Goal: Task Accomplishment & Management: Use online tool/utility

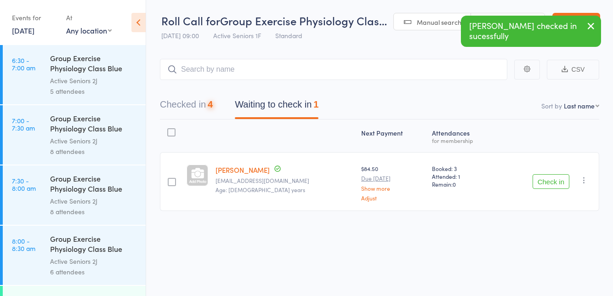
click at [544, 183] on button "Check in" at bounding box center [551, 181] width 37 height 15
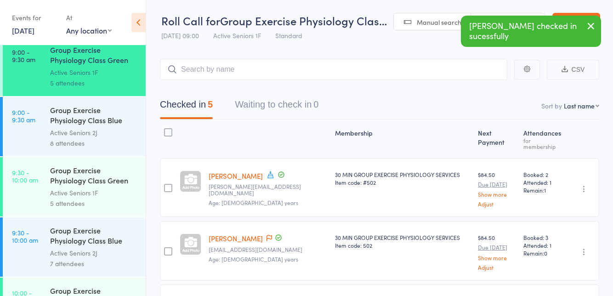
scroll to position [369, 0]
click at [21, 189] on link "9:30 - 10:00 am Group Exercise Physiology Class Green Room Active Seniors 1F 5 …" at bounding box center [74, 187] width 143 height 59
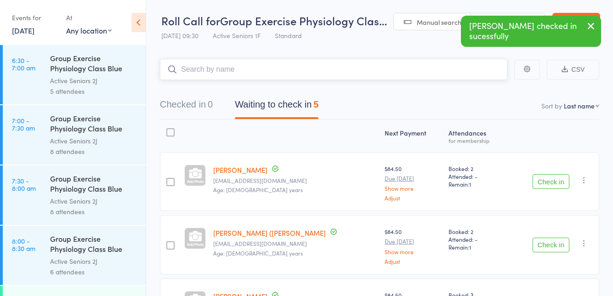
click at [471, 106] on nav "Checked in 0 Waiting to check in 5" at bounding box center [380, 107] width 462 height 24
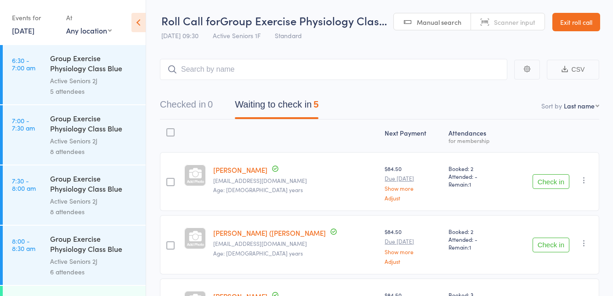
click at [395, 49] on main "CSV Checked in 0 Waiting to check in 5 Sort by Last name First name Last name B…" at bounding box center [379, 275] width 467 height 460
click at [538, 183] on button "Check in" at bounding box center [551, 181] width 37 height 15
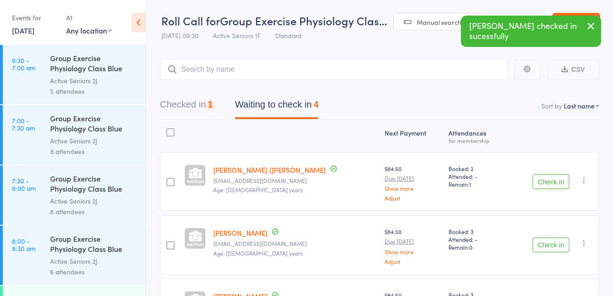
click at [540, 183] on button "Check in" at bounding box center [551, 181] width 37 height 15
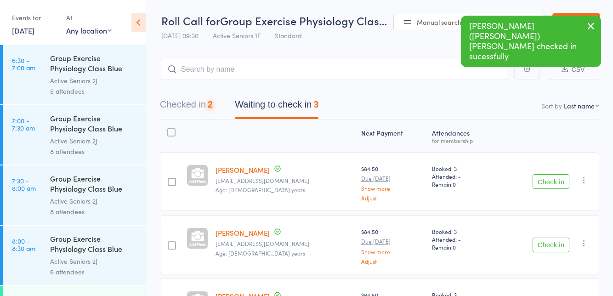
click at [541, 184] on button "Check in" at bounding box center [551, 181] width 37 height 15
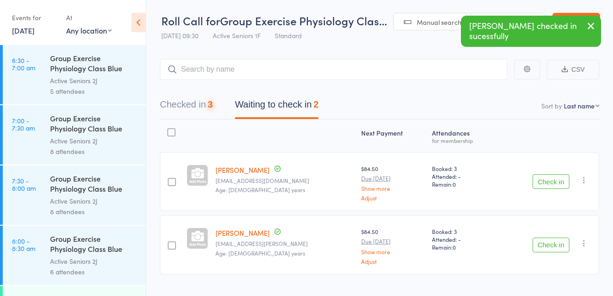
click at [544, 183] on button "Check in" at bounding box center [551, 181] width 37 height 15
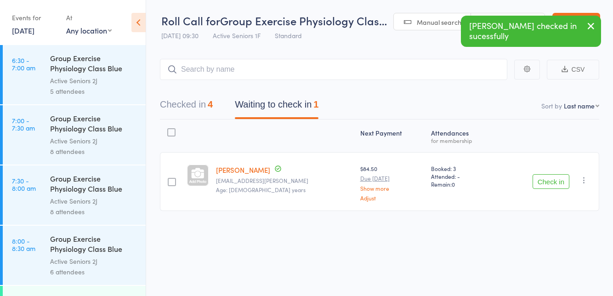
click at [543, 185] on button "Check in" at bounding box center [551, 181] width 37 height 15
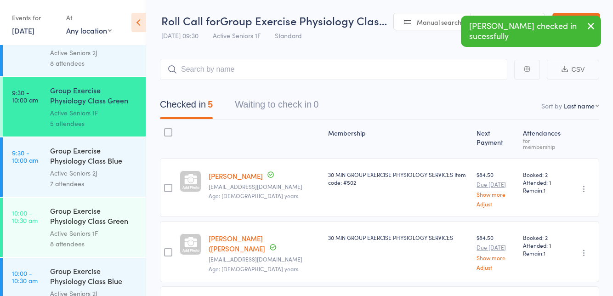
scroll to position [461, 0]
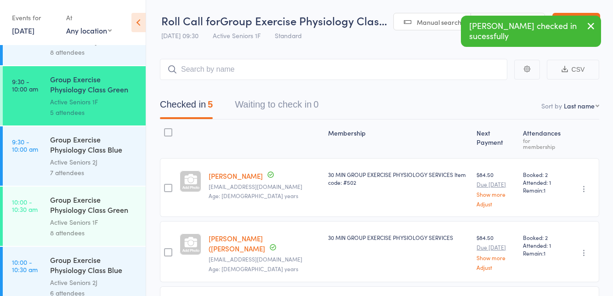
click at [24, 212] on time "10:00 - 10:30 am" at bounding box center [25, 205] width 26 height 15
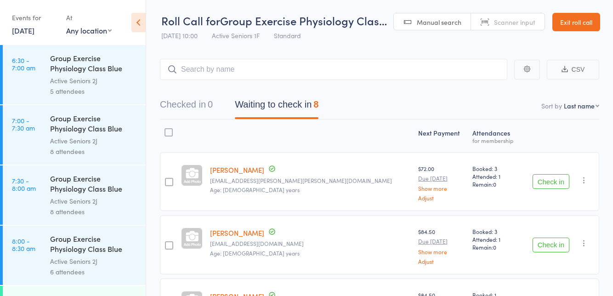
click at [546, 183] on button "Check in" at bounding box center [551, 181] width 37 height 15
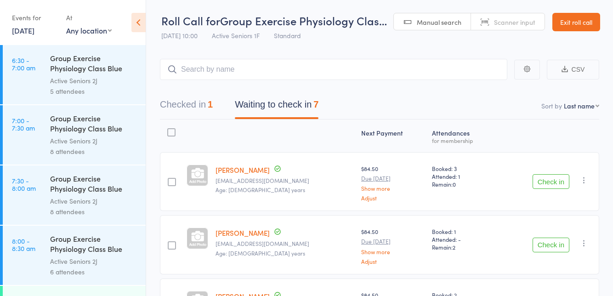
click at [546, 180] on button "Check in" at bounding box center [551, 181] width 37 height 15
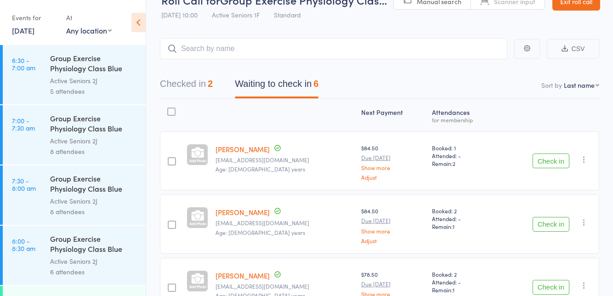
scroll to position [21, 0]
click at [539, 223] on button "Check in" at bounding box center [551, 224] width 37 height 15
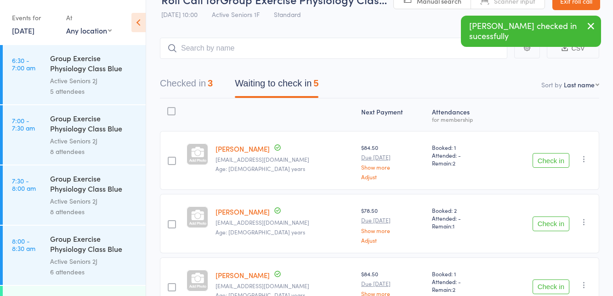
click at [552, 222] on button "Check in" at bounding box center [551, 224] width 37 height 15
click at [544, 223] on button "Check in" at bounding box center [551, 224] width 37 height 15
click at [555, 220] on button "Check in" at bounding box center [551, 224] width 37 height 15
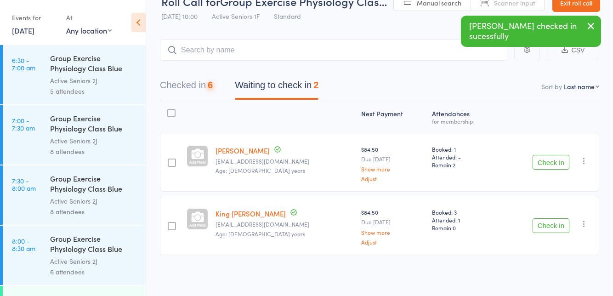
scroll to position [0, 0]
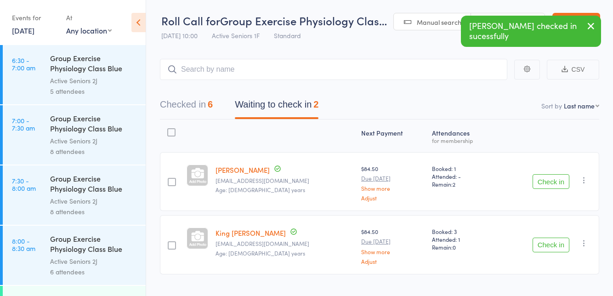
click at [545, 250] on button "Check in" at bounding box center [551, 245] width 37 height 15
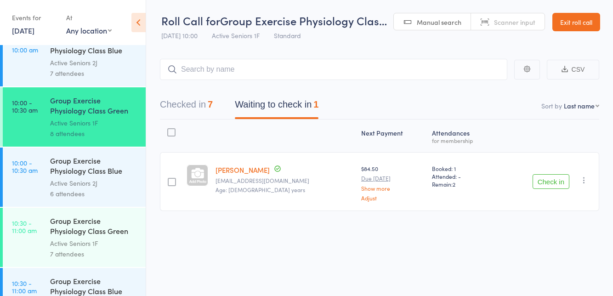
scroll to position [563, 0]
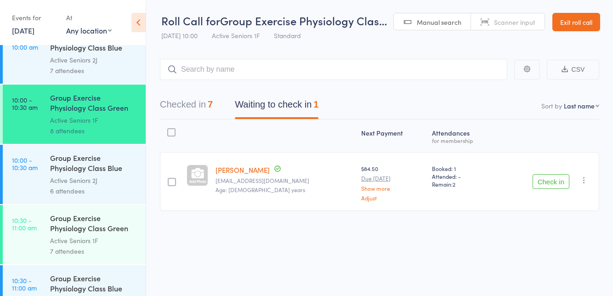
click at [551, 184] on button "Check in" at bounding box center [551, 181] width 37 height 15
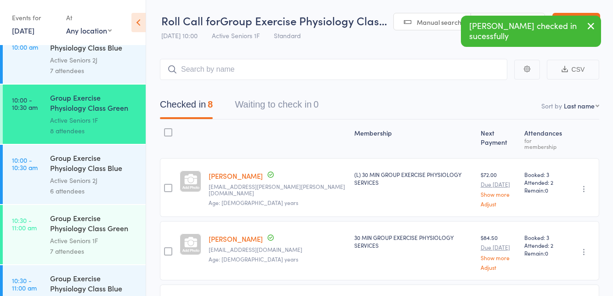
click at [82, 241] on div "Active Seniors 1F" at bounding box center [94, 240] width 88 height 11
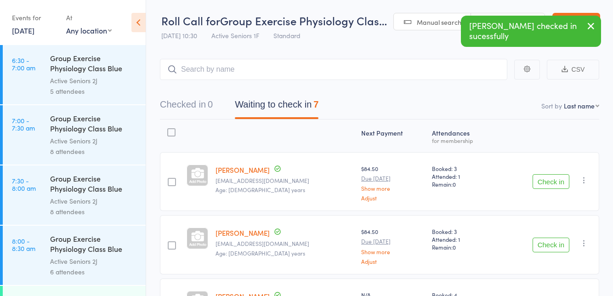
click at [335, 42] on div "Roll Call for Group Exercise Physiology Clas… [DATE] 10:30 Active Seniors 1F St…" at bounding box center [274, 29] width 226 height 32
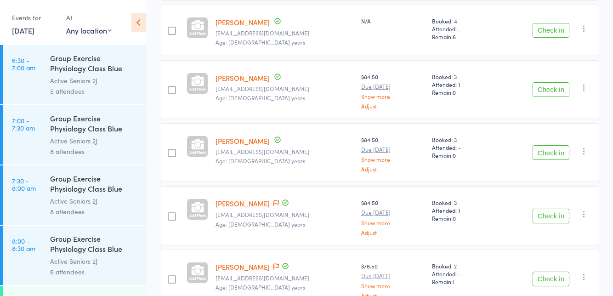
scroll to position [285, 0]
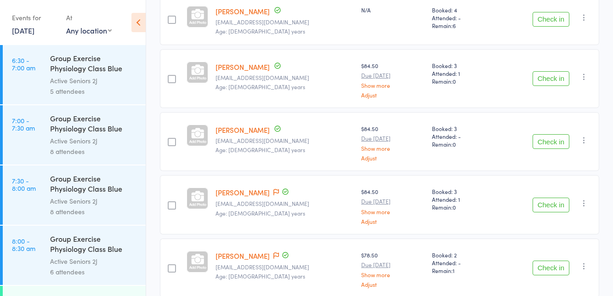
click at [267, 188] on link "[PERSON_NAME]" at bounding box center [243, 193] width 54 height 10
click at [274, 189] on icon at bounding box center [277, 192] width 6 height 6
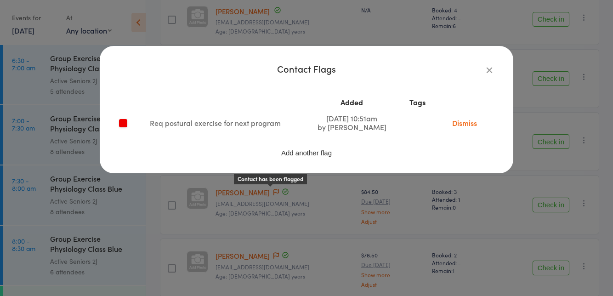
click at [472, 202] on div "Contact Flags Added Tags Req postural exercise for next program [DATE] 10:51am …" at bounding box center [306, 148] width 613 height 296
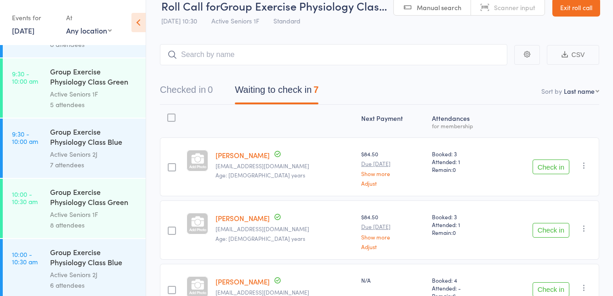
scroll to position [466, 0]
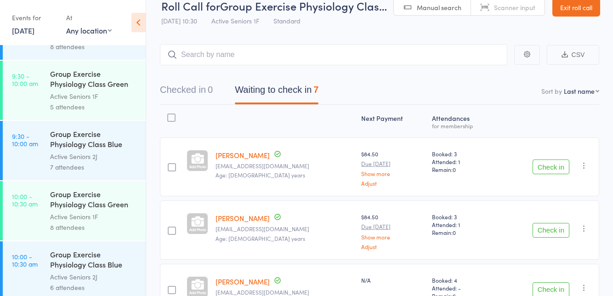
click at [547, 229] on button "Check in" at bounding box center [551, 230] width 37 height 15
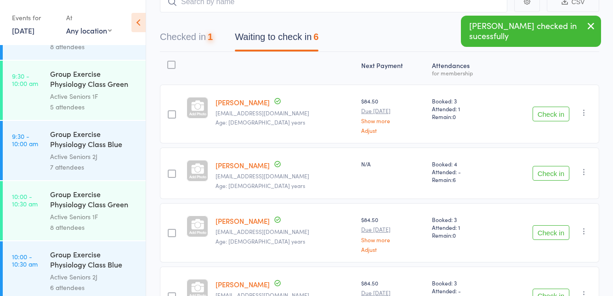
scroll to position [72, 0]
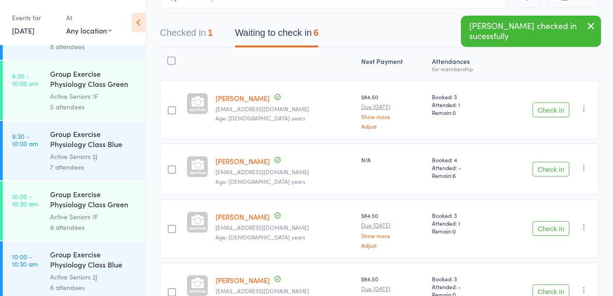
click at [547, 170] on button "Check in" at bounding box center [551, 169] width 37 height 15
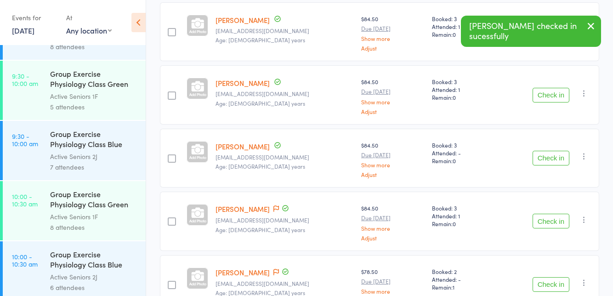
click at [548, 217] on button "Check in" at bounding box center [551, 221] width 37 height 15
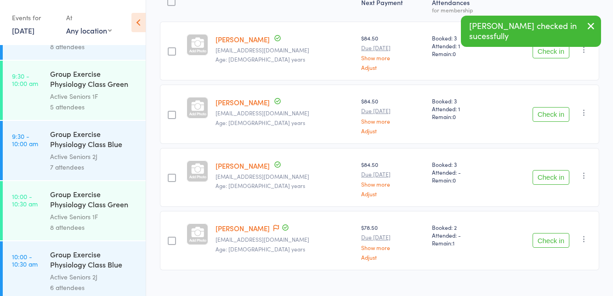
scroll to position [131, 0]
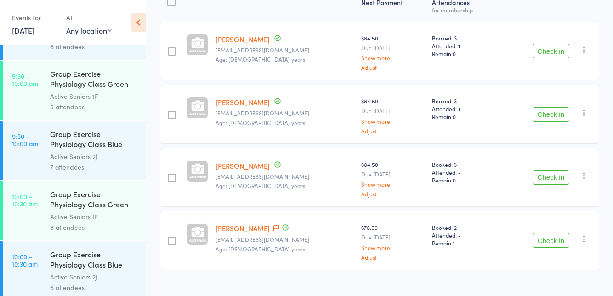
click at [545, 52] on button "Check in" at bounding box center [551, 51] width 37 height 15
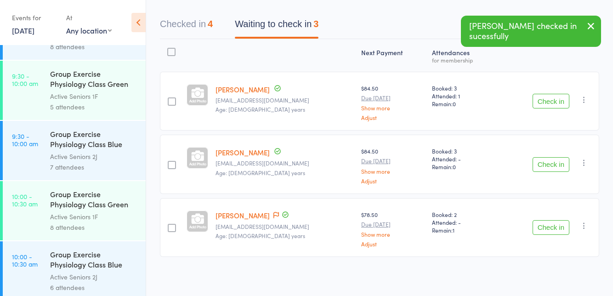
click at [550, 104] on button "Check in" at bounding box center [551, 101] width 37 height 15
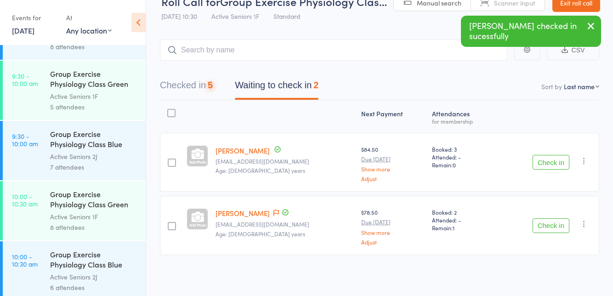
scroll to position [18, 0]
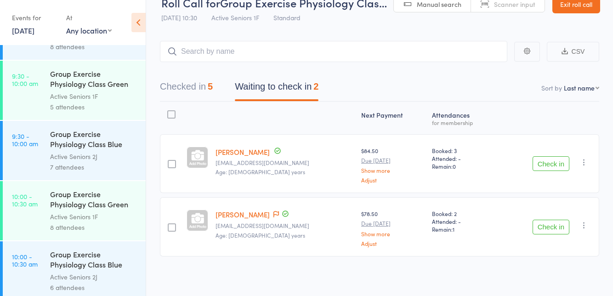
click at [552, 165] on button "Check in" at bounding box center [551, 163] width 37 height 15
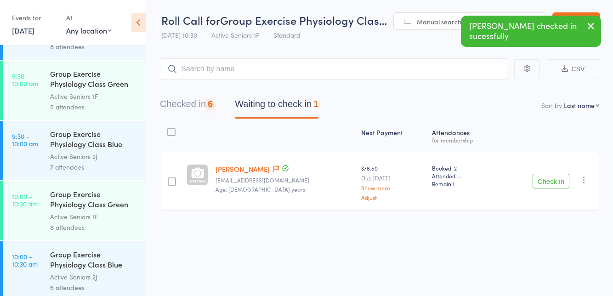
scroll to position [0, 0]
click at [541, 182] on button "Check in" at bounding box center [551, 181] width 37 height 15
